Goal: Navigation & Orientation: Find specific page/section

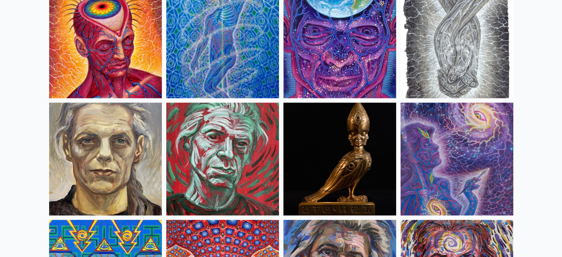
scroll to position [1774, 0]
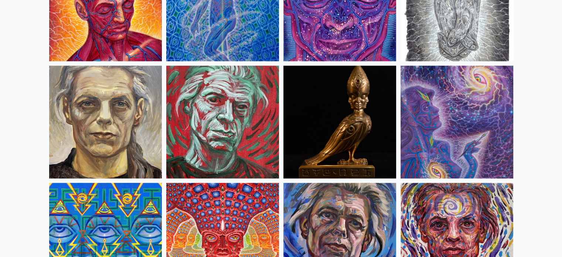
click at [470, 109] on img at bounding box center [457, 122] width 113 height 113
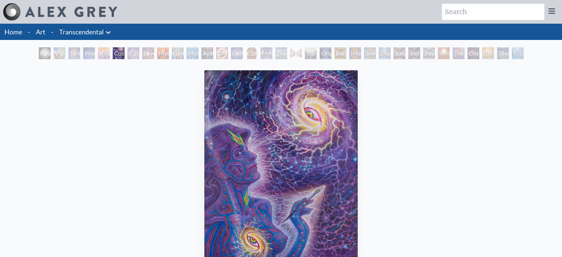
click at [86, 31] on link "Transcendental" at bounding box center [81, 32] width 45 height 10
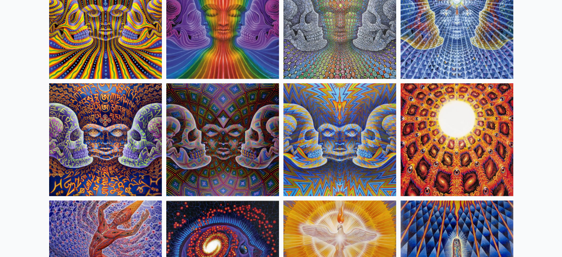
scroll to position [591, 0]
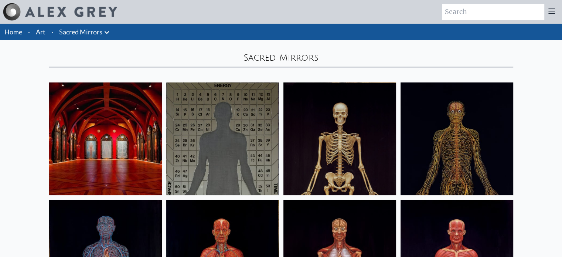
click at [145, 115] on img at bounding box center [105, 138] width 113 height 113
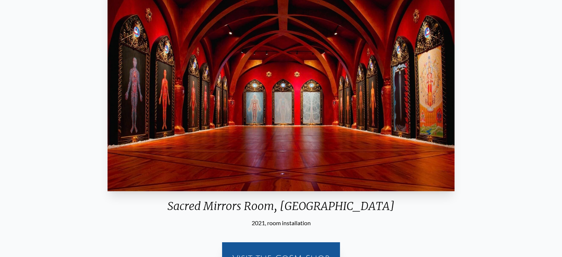
scroll to position [15, 0]
